Goal: Task Accomplishment & Management: Manage account settings

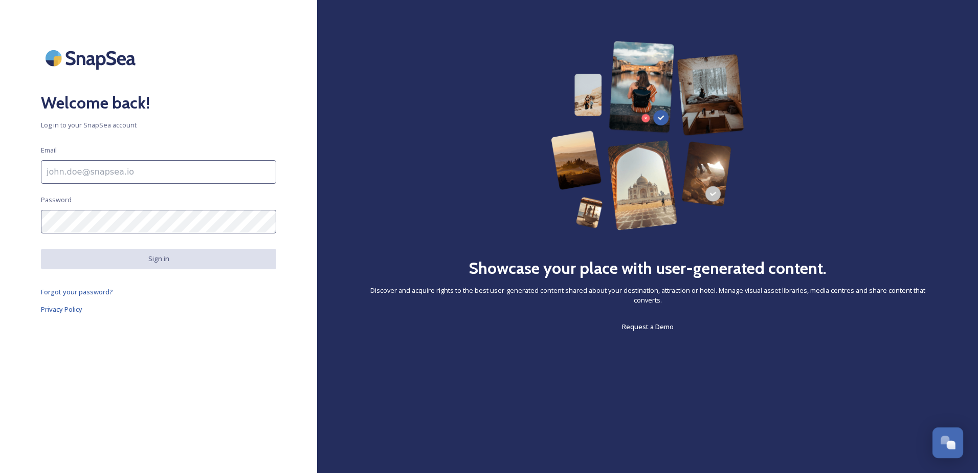
click at [945, 442] on div "Open Chat" at bounding box center [945, 439] width 9 height 9
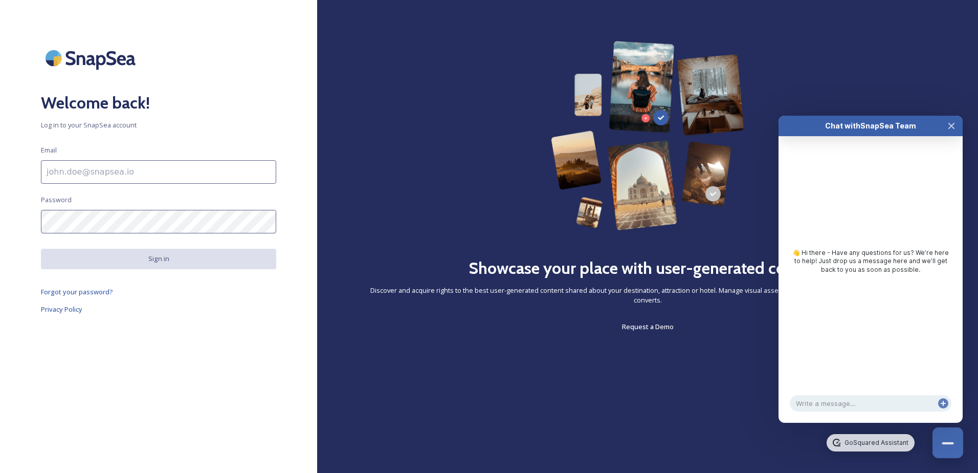
click at [945, 442] on div "Close Chat" at bounding box center [948, 443] width 12 height 2
